Goal: Find specific page/section: Find specific page/section

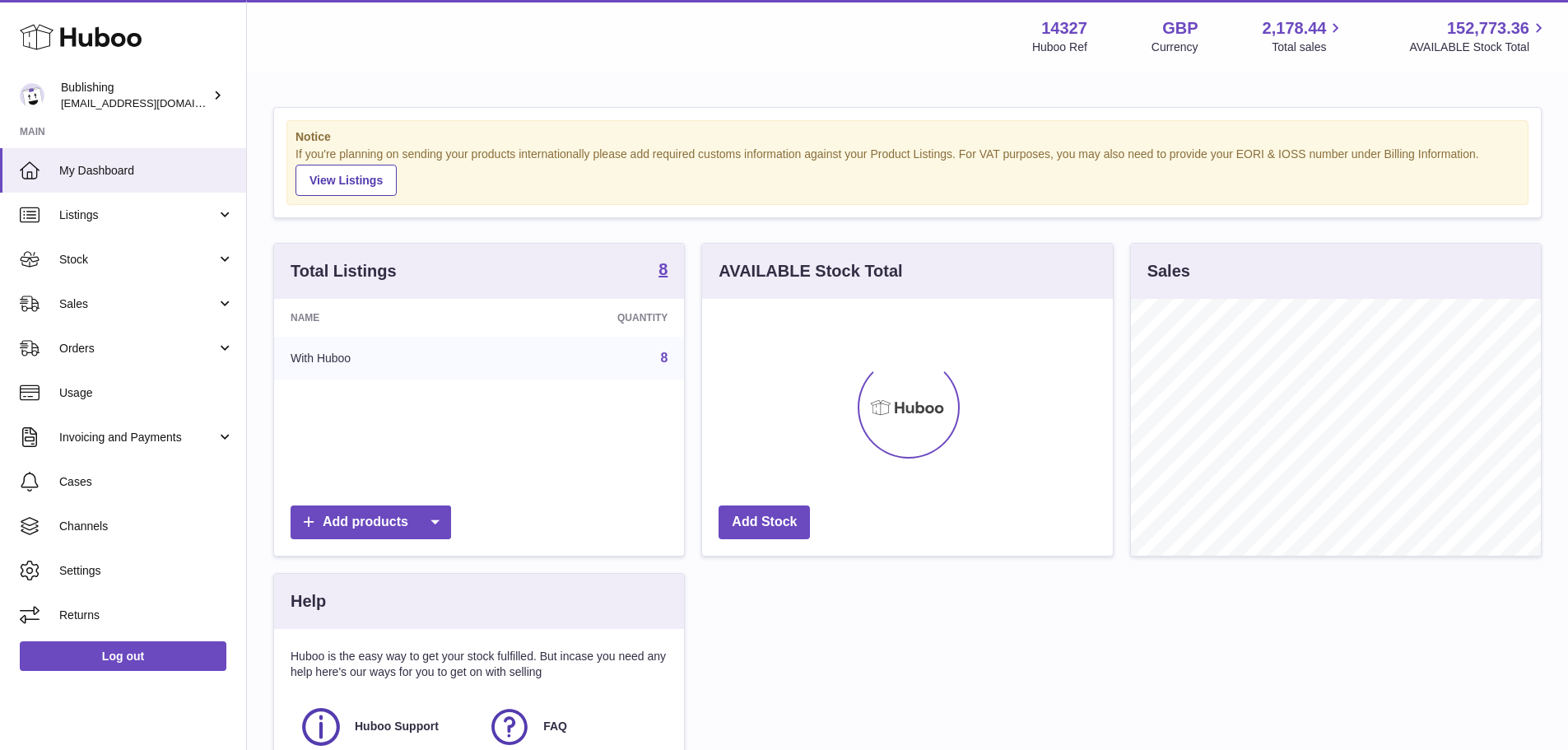
scroll to position [257, 410]
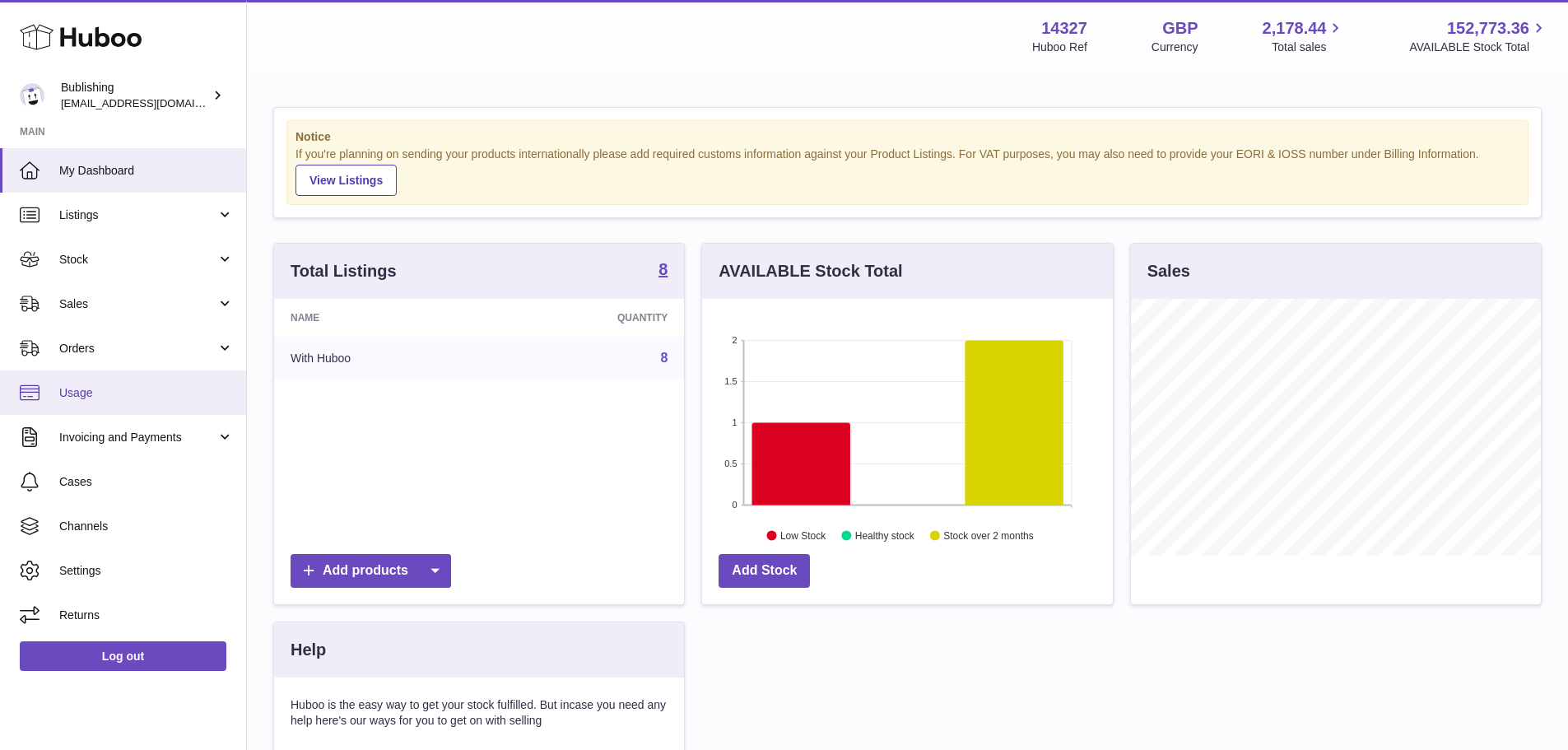
click at [115, 396] on span "Usage" at bounding box center [146, 393] width 174 height 16
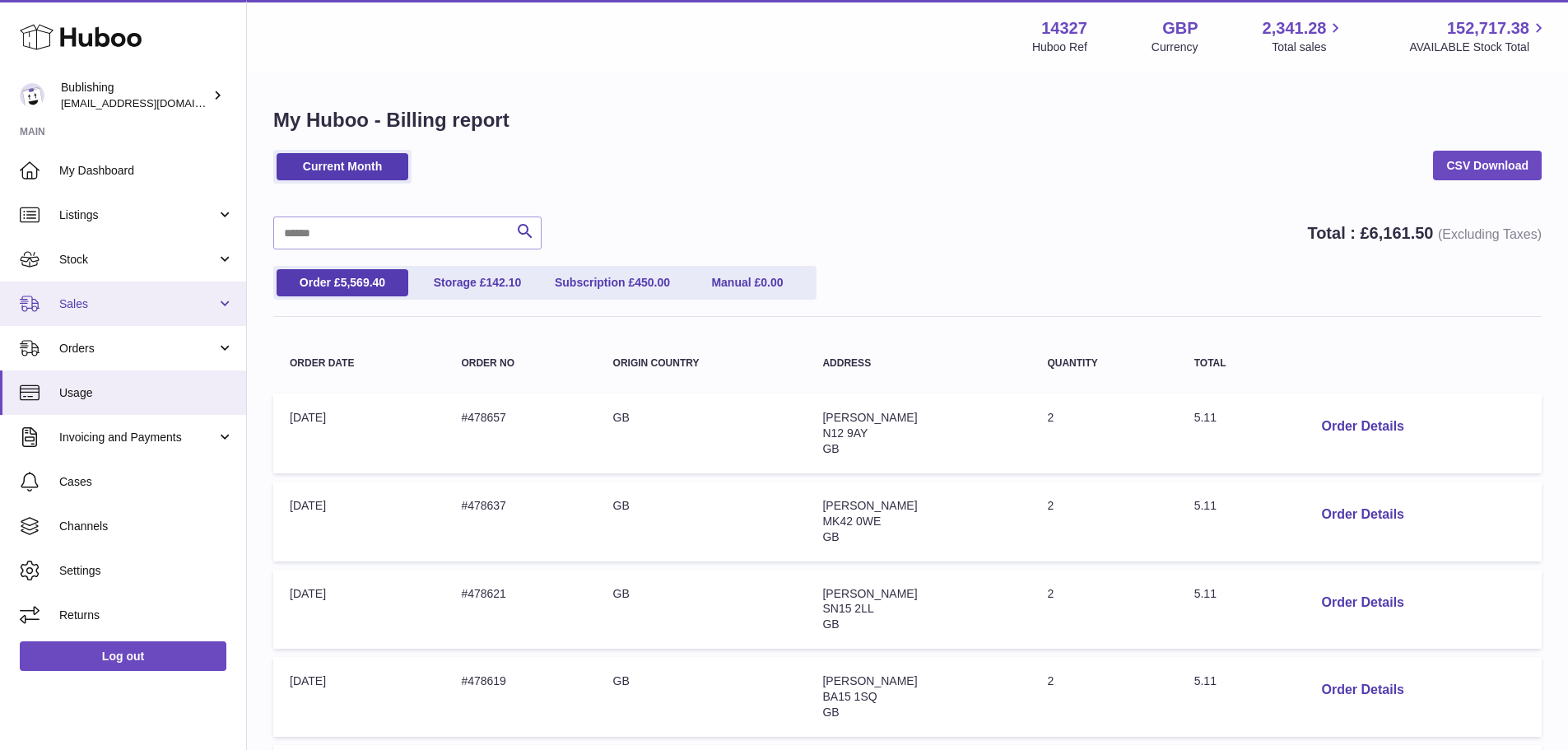
click at [112, 307] on span "Sales" at bounding box center [138, 304] width 157 height 16
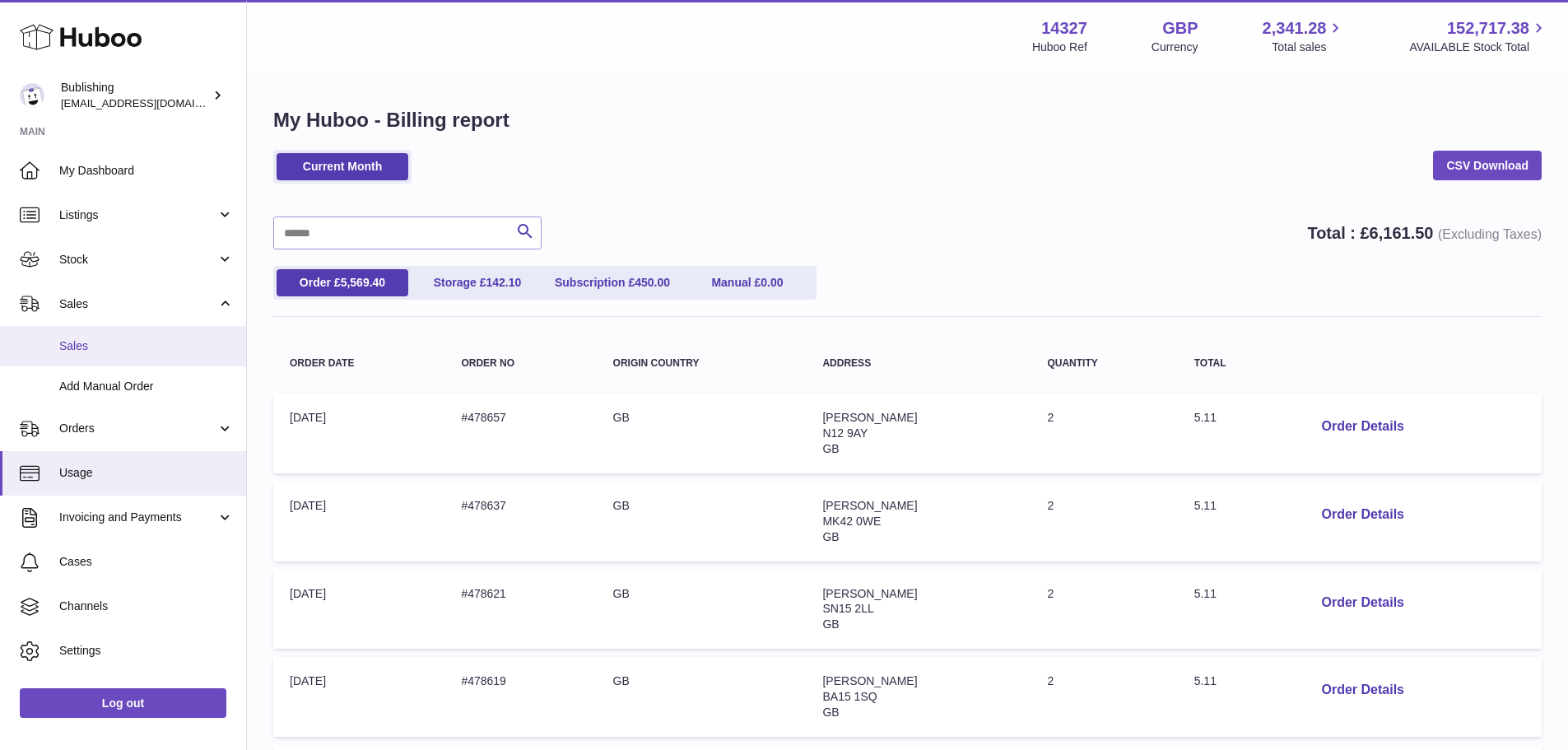
click at [97, 334] on link "Sales" at bounding box center [123, 346] width 246 height 40
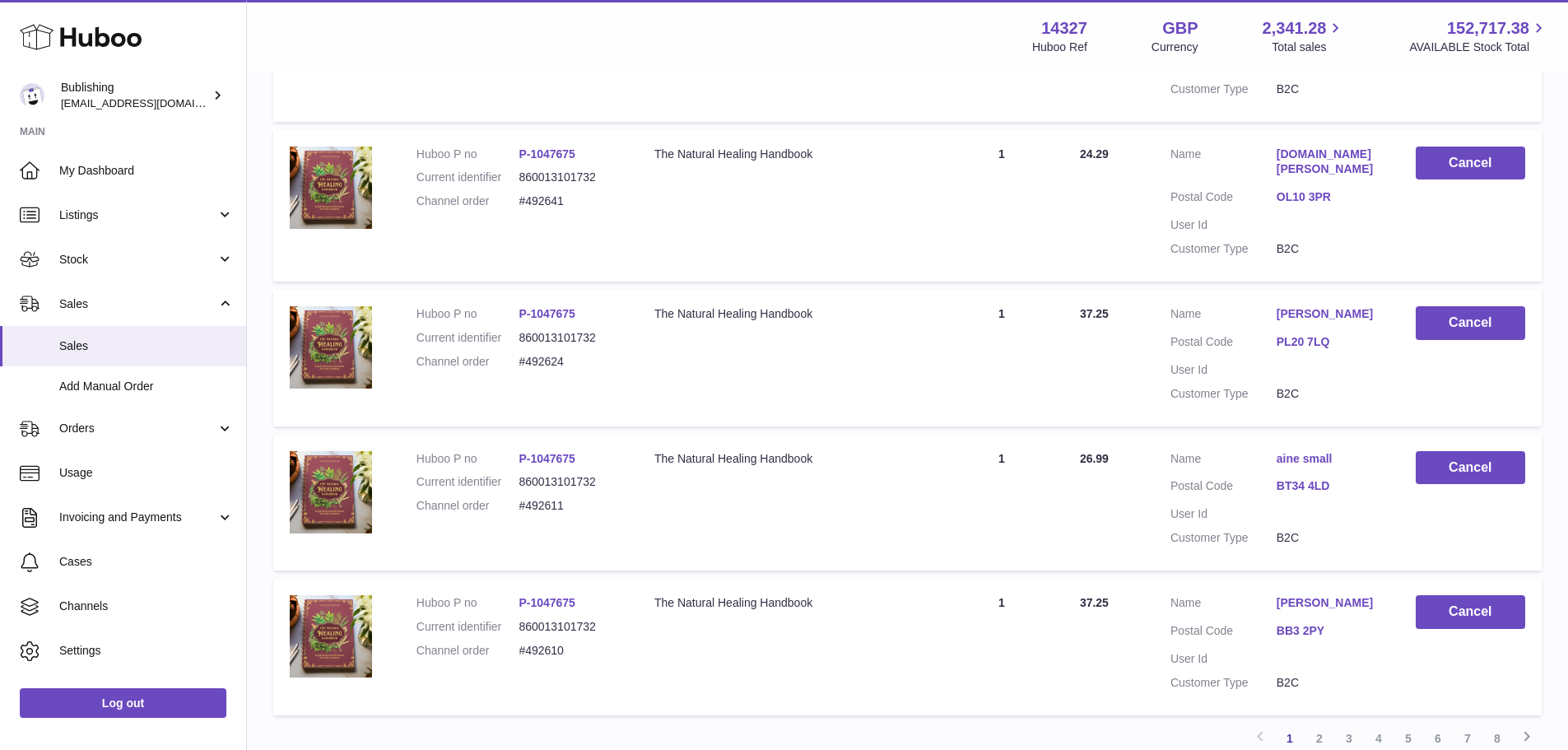
scroll to position [1280, 0]
